Goal: Task Accomplishment & Management: Complete application form

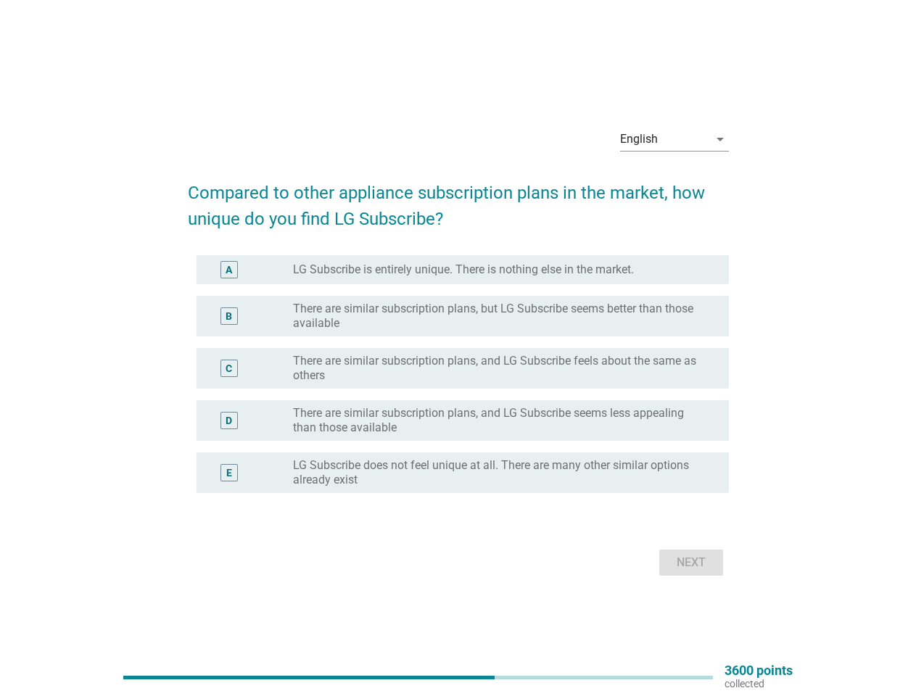
click at [458, 348] on div "C radio_button_unchecked There are similar subscription plans, and LG Subscribe…" at bounding box center [462, 368] width 532 height 41
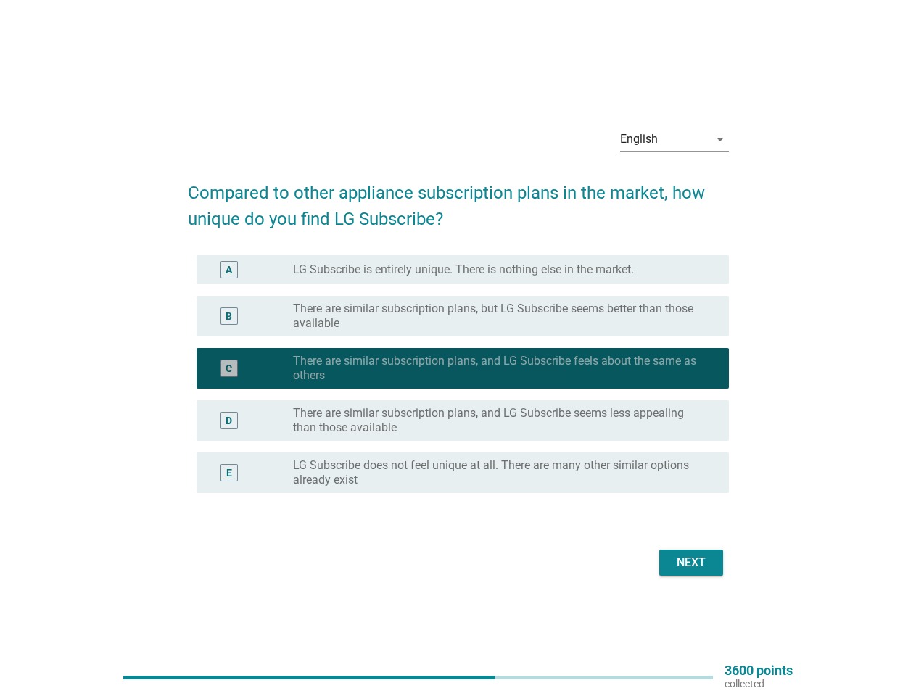
click at [674, 139] on div "English" at bounding box center [664, 139] width 88 height 23
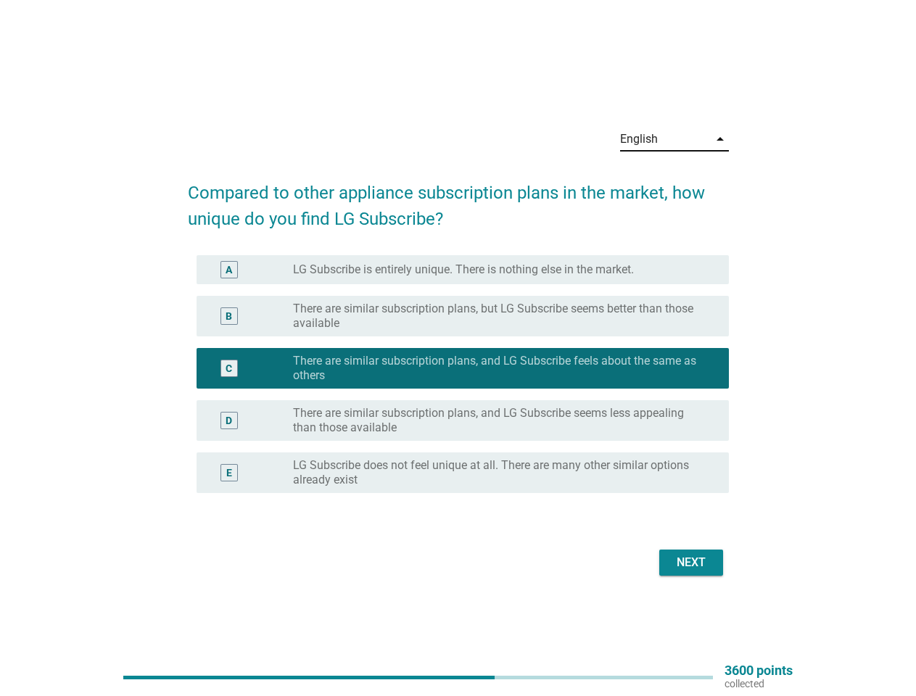
click at [458, 383] on div "C radio_button_checked There are similar subscription plans, and LG Subscribe f…" at bounding box center [462, 368] width 532 height 41
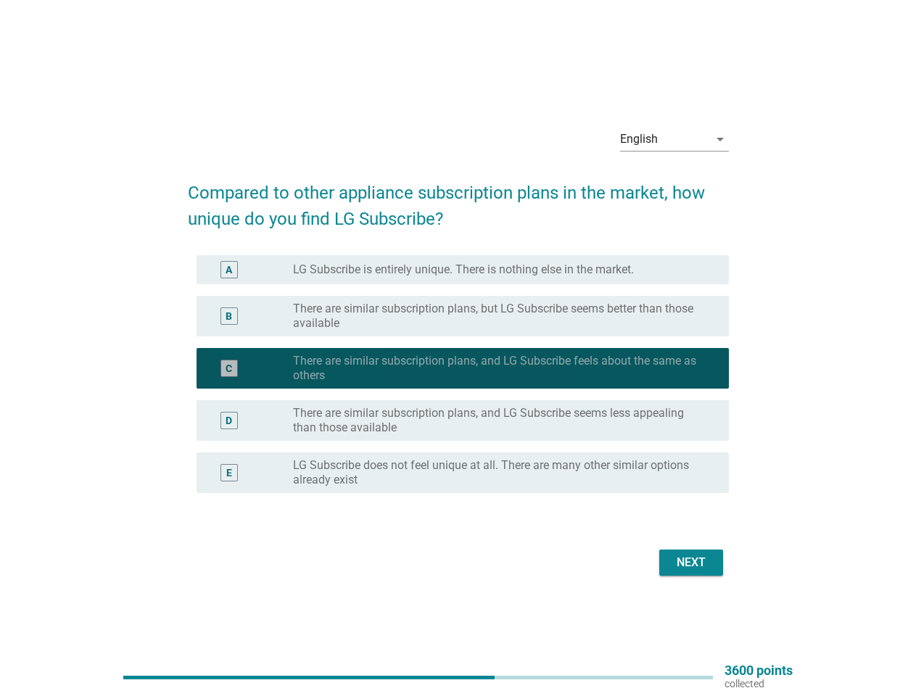
click at [458, 374] on label "There are similar subscription plans, and LG Subscribe feels about the same as …" at bounding box center [499, 368] width 413 height 29
click at [463, 270] on label "LG Subscribe is entirely unique. There is nothing else in the market." at bounding box center [463, 269] width 341 height 14
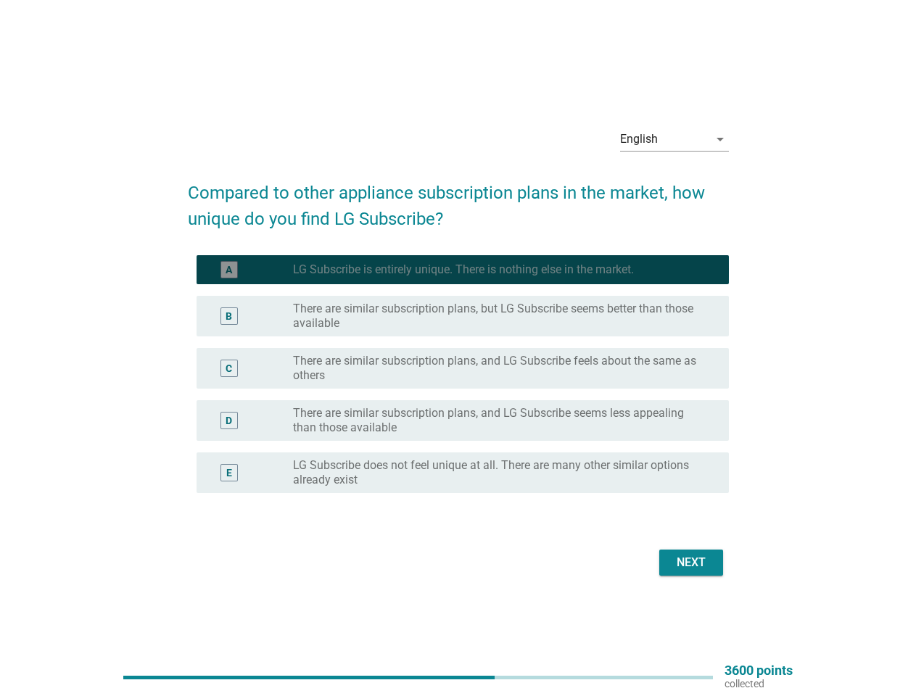
click at [463, 316] on label "There are similar subscription plans, but LG Subscribe seems better than those …" at bounding box center [499, 316] width 413 height 29
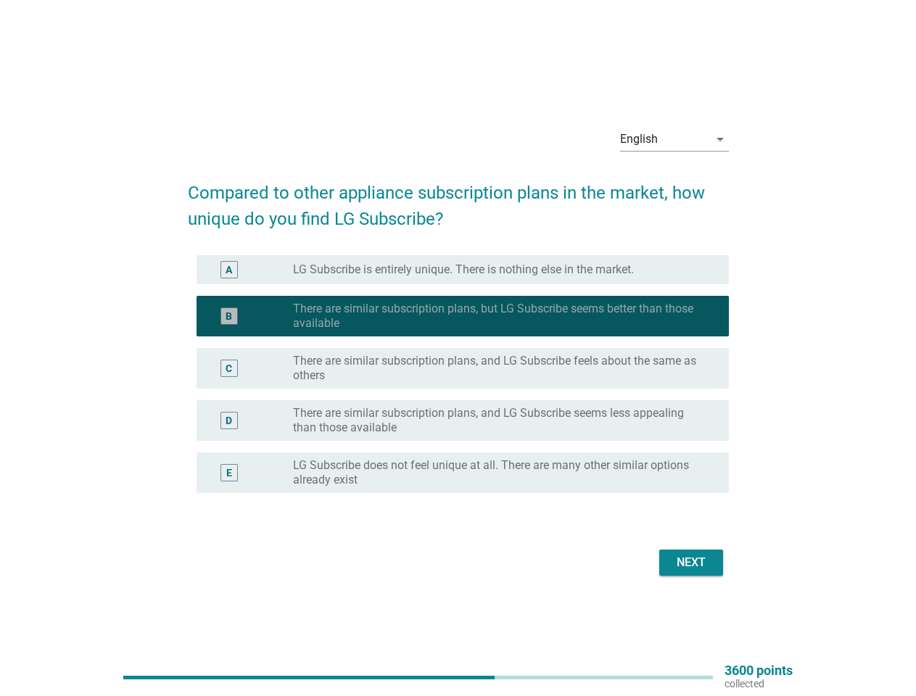
click at [499, 316] on label "There are similar subscription plans, but LG Subscribe seems better than those …" at bounding box center [499, 316] width 413 height 29
click at [463, 368] on label "There are similar subscription plans, and LG Subscribe feels about the same as …" at bounding box center [499, 368] width 413 height 29
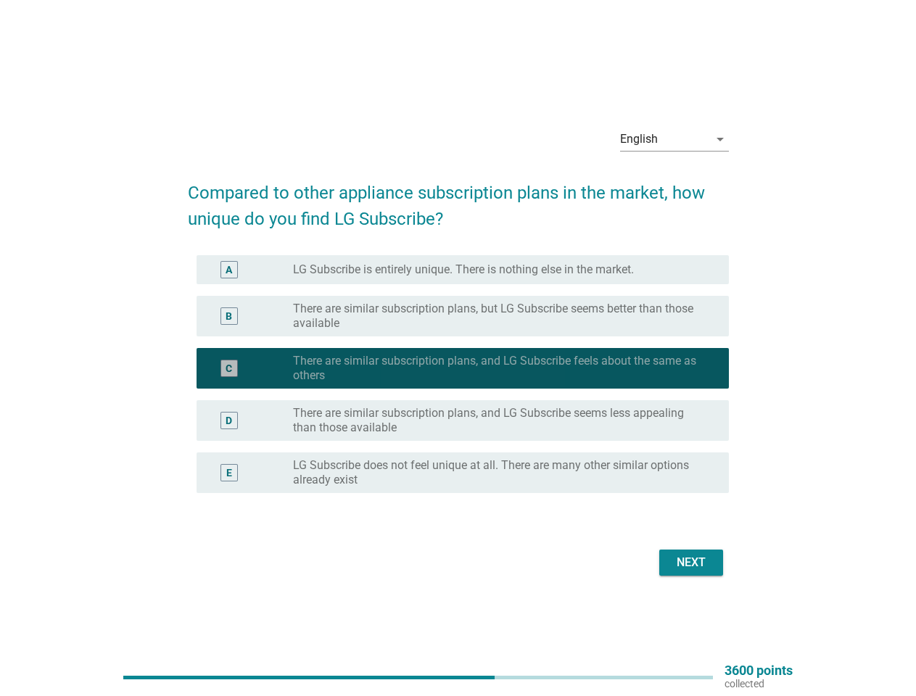
click at [499, 368] on label "There are similar subscription plans, and LG Subscribe feels about the same as …" at bounding box center [499, 368] width 413 height 29
